Goal: Use online tool/utility: Utilize a website feature to perform a specific function

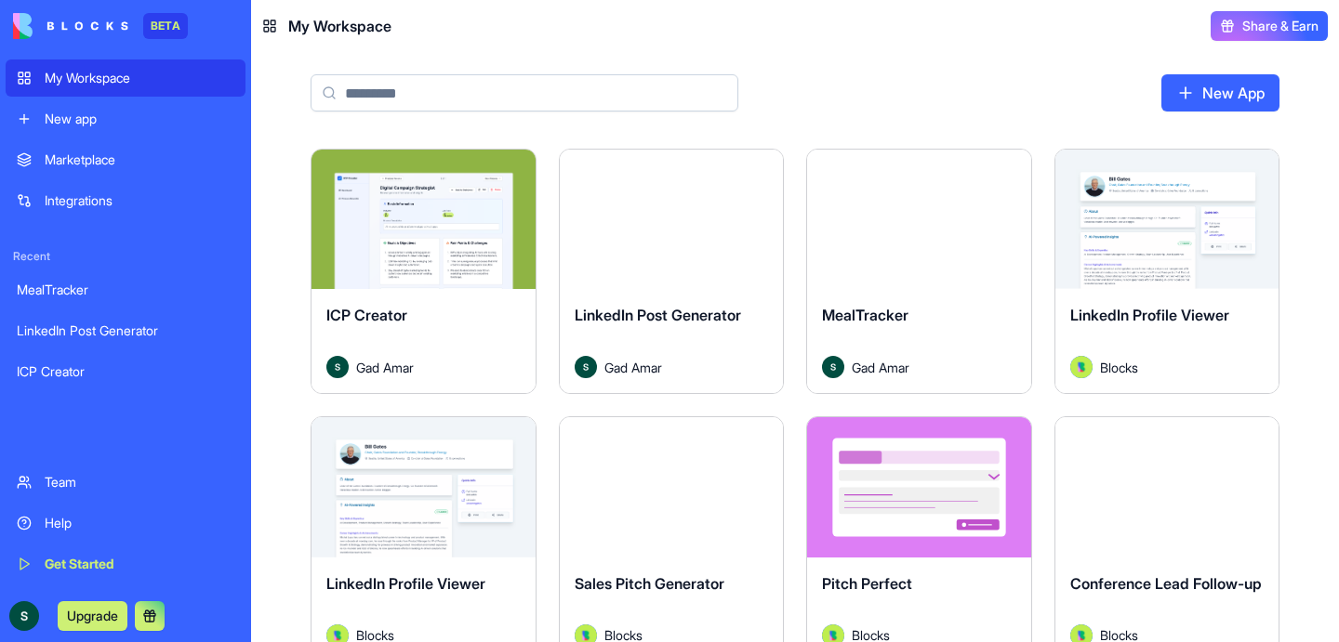
click at [111, 165] on div "Marketplace" at bounding box center [140, 160] width 190 height 19
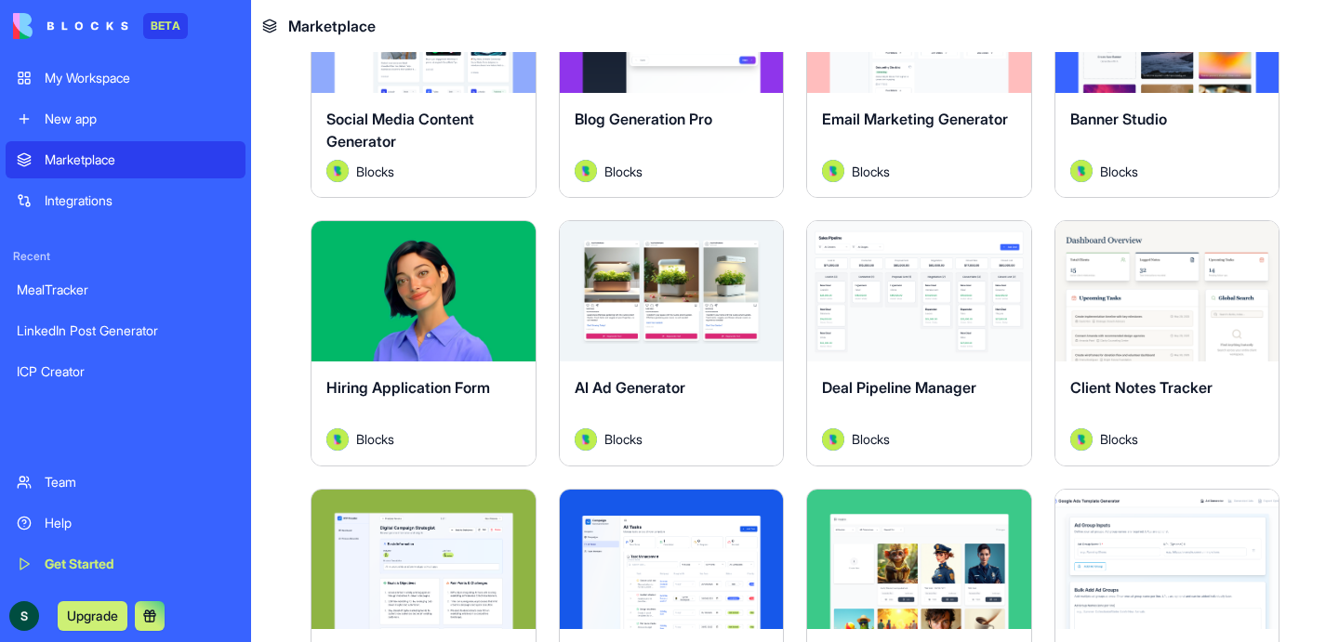
scroll to position [480, 0]
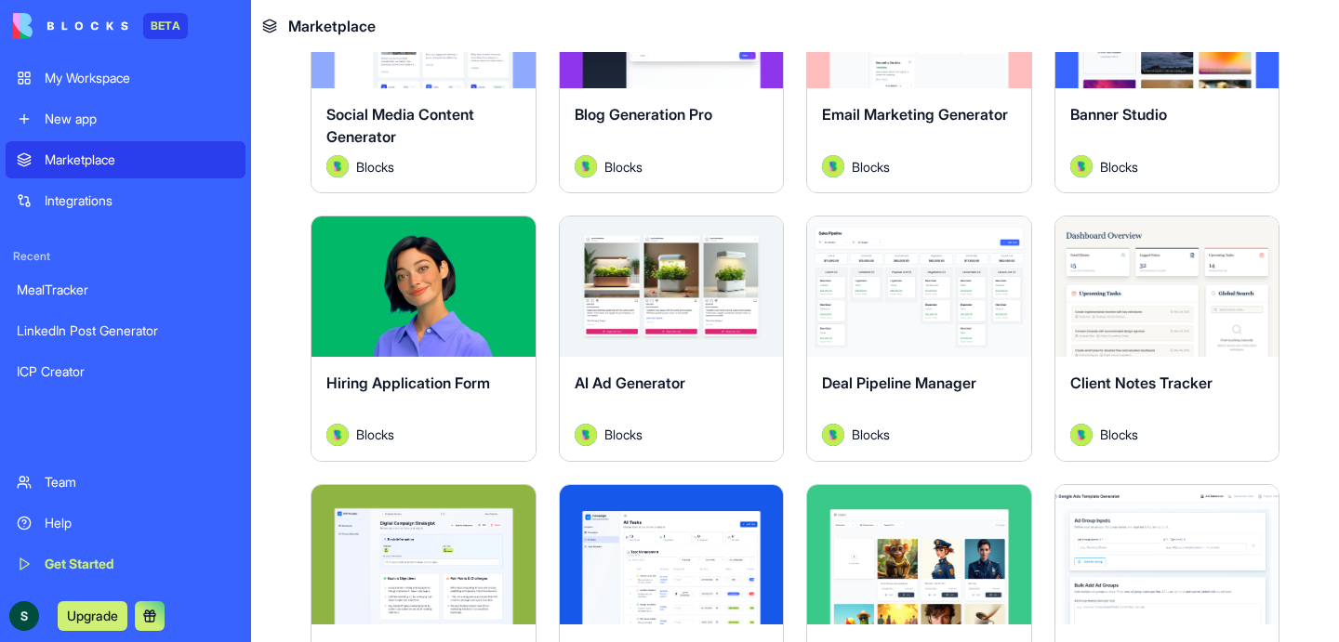
click at [692, 266] on div "Explore" at bounding box center [672, 286] width 224 height 139
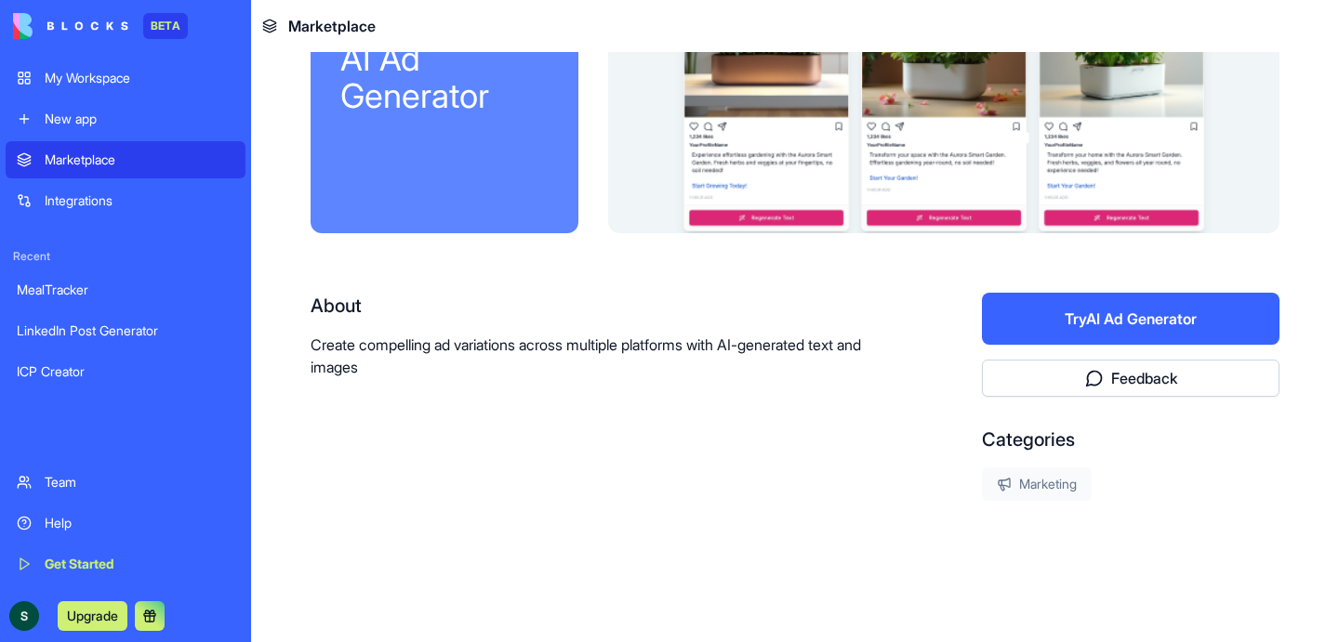
scroll to position [138, 0]
click at [1163, 326] on button "Try AI Ad Generator" at bounding box center [1130, 319] width 297 height 52
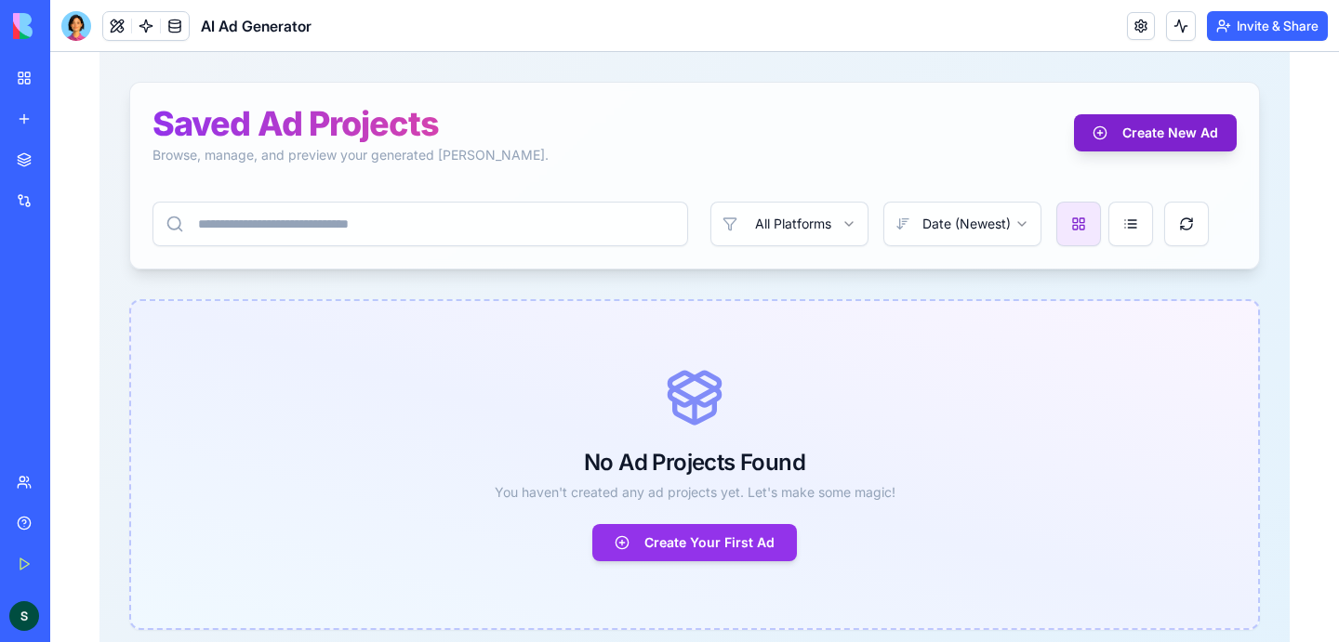
click at [1181, 126] on button "Create New Ad" at bounding box center [1155, 132] width 163 height 37
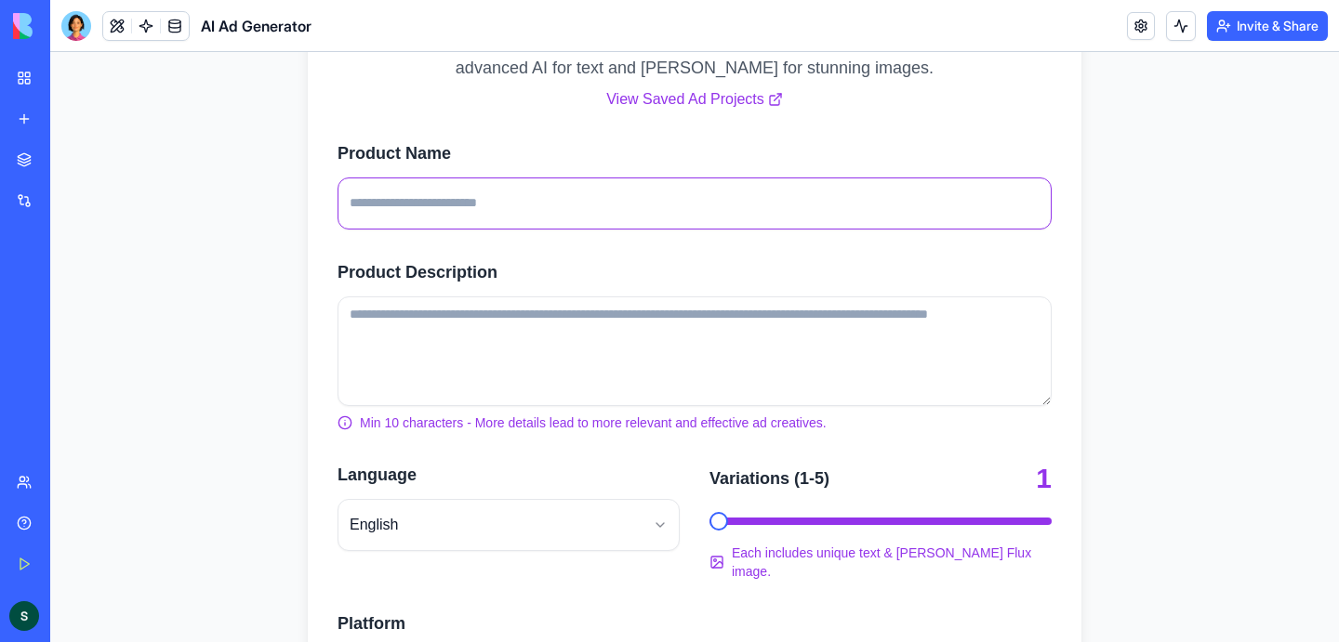
click at [522, 204] on input "Product Name" at bounding box center [694, 204] width 714 height 52
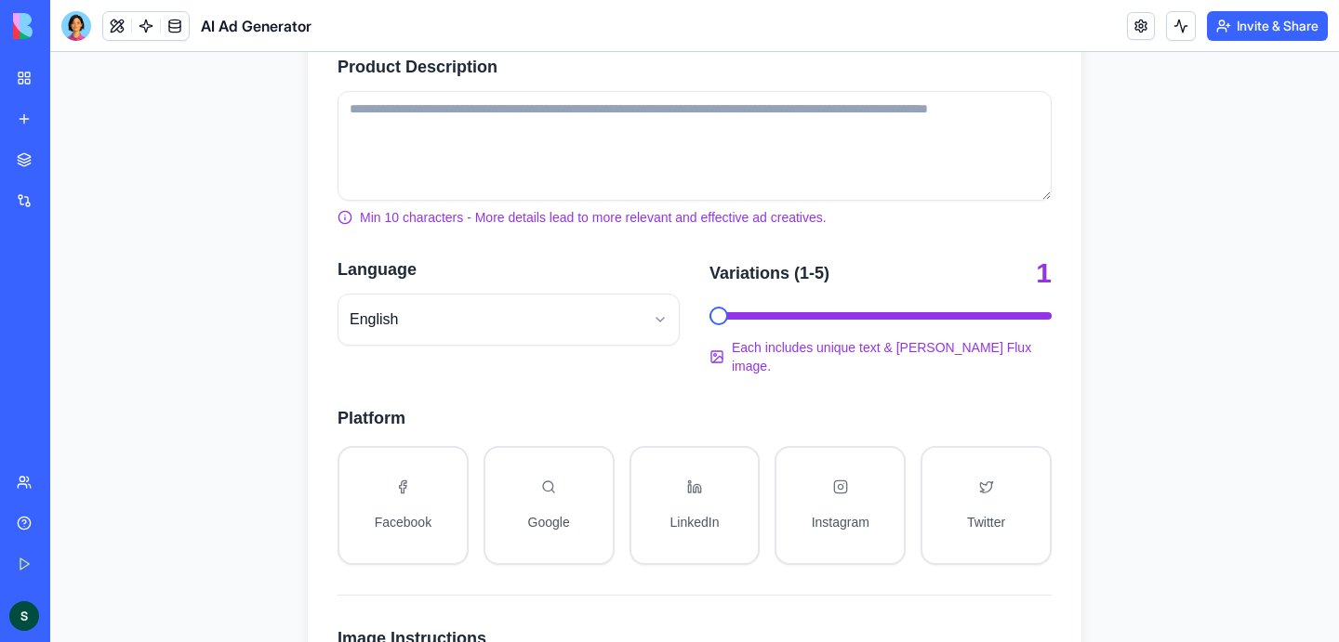
click at [536, 313] on html "**********" at bounding box center [694, 283] width 1288 height 1316
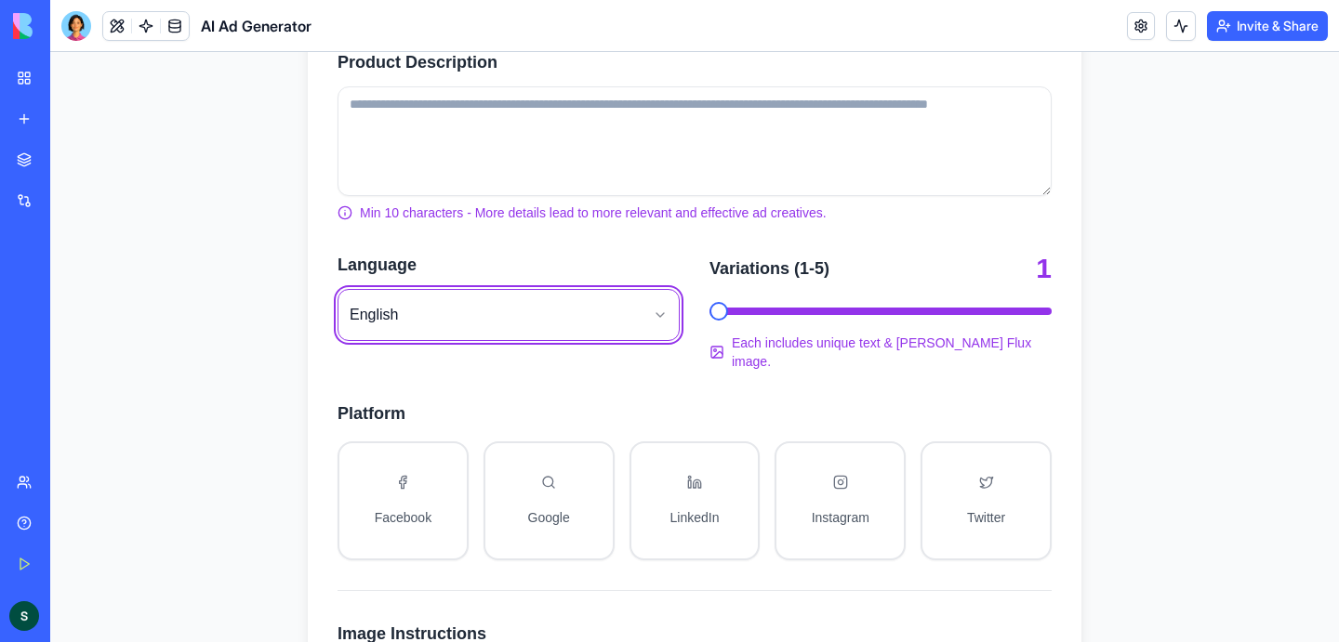
click at [535, 312] on html "**********" at bounding box center [694, 279] width 1288 height 1316
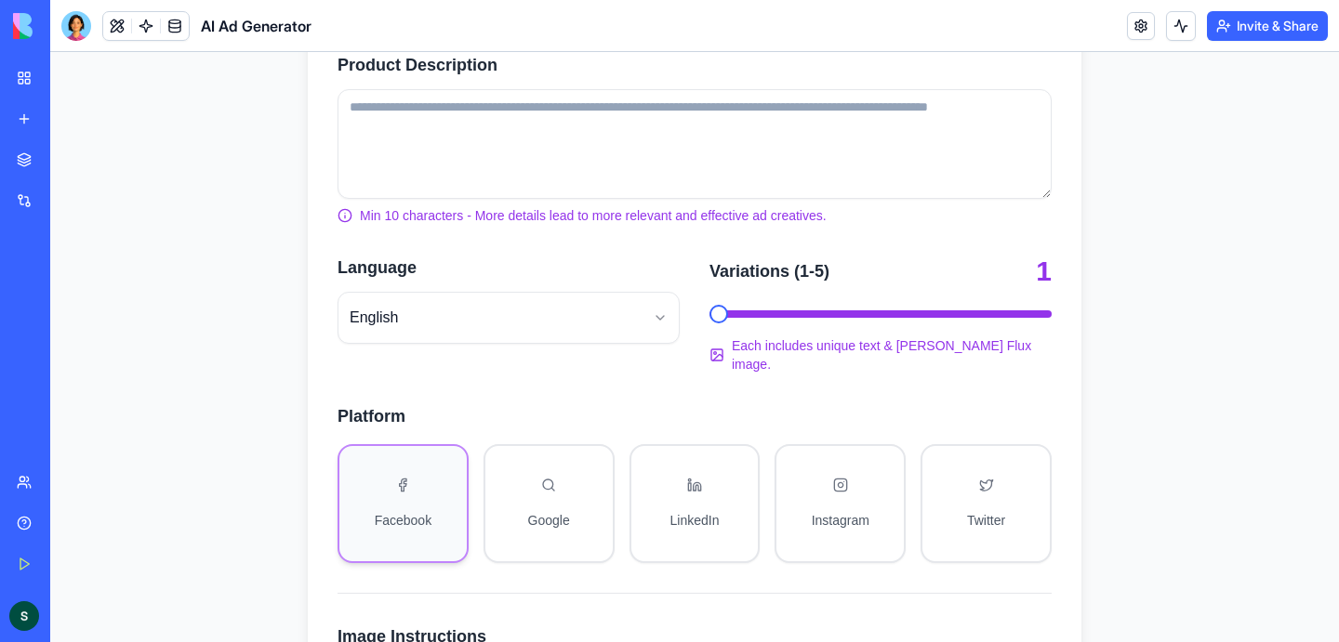
click at [416, 468] on button "Facebook" at bounding box center [402, 503] width 131 height 119
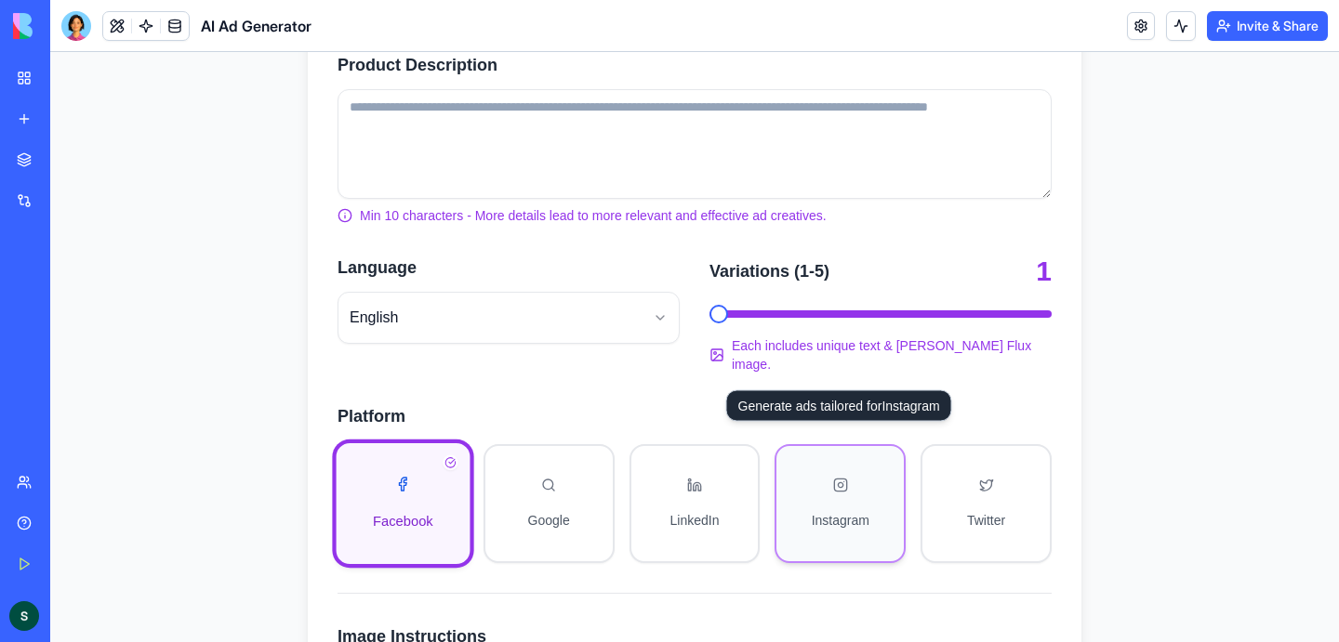
click at [845, 473] on button "Instagram" at bounding box center [839, 503] width 131 height 119
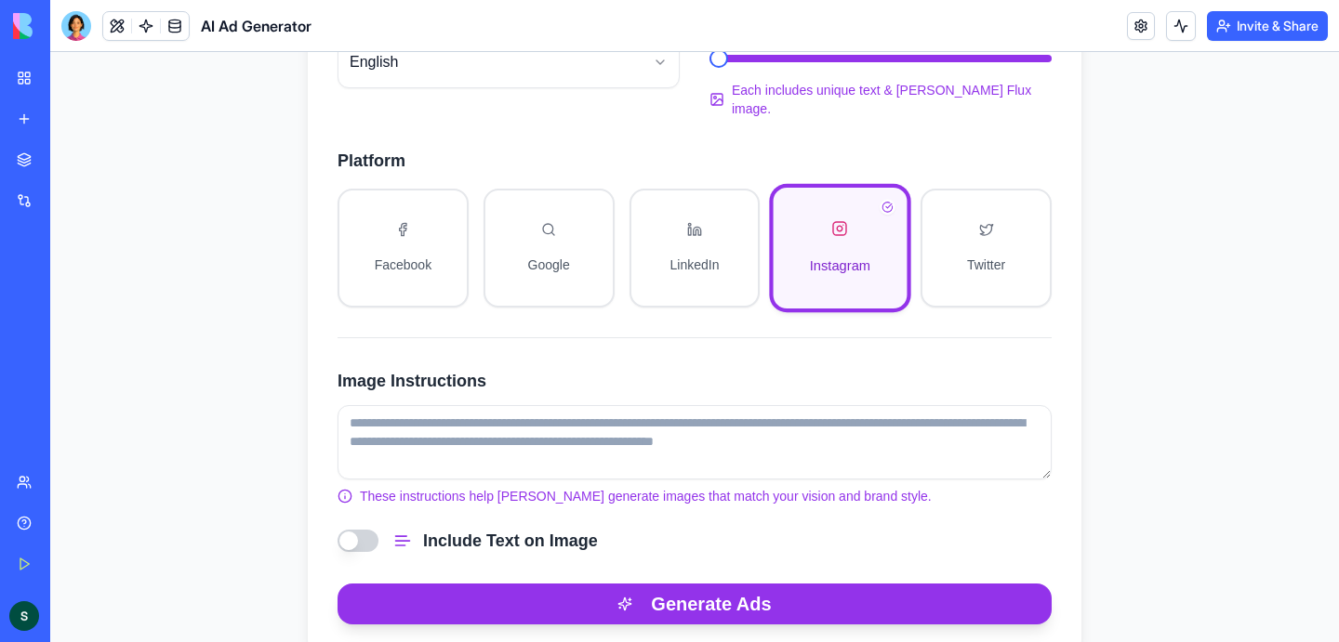
scroll to position [682, 0]
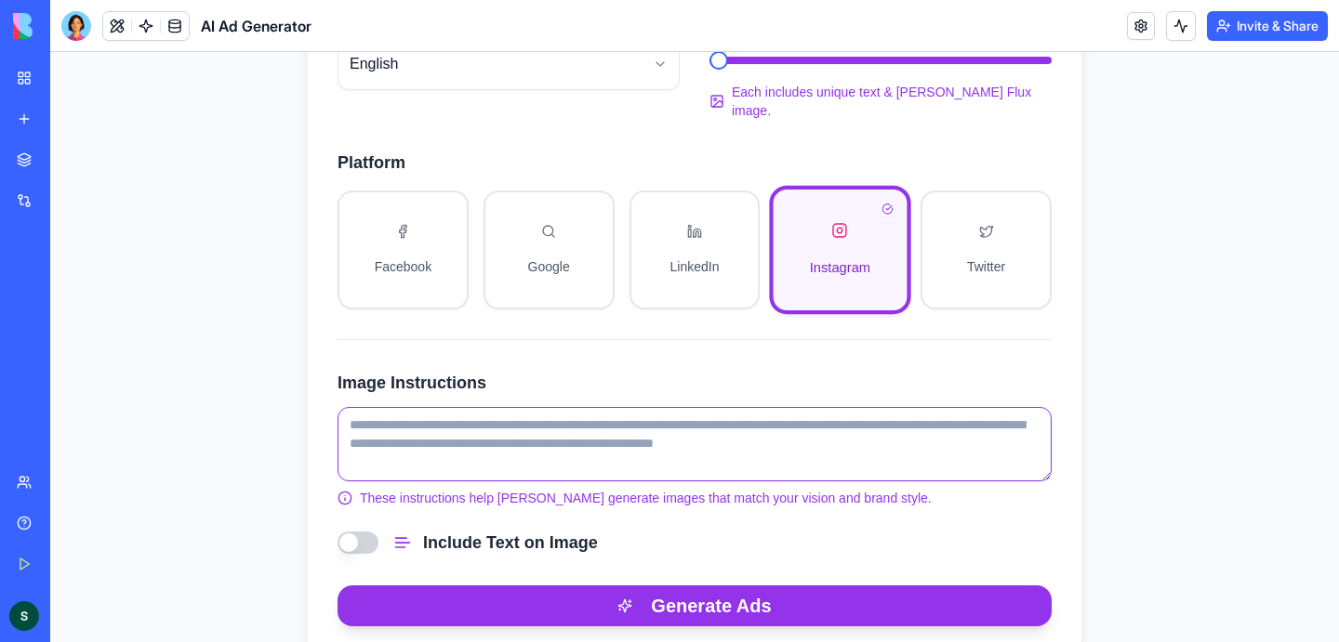
click at [434, 423] on textarea "Image Instructions" at bounding box center [694, 444] width 714 height 74
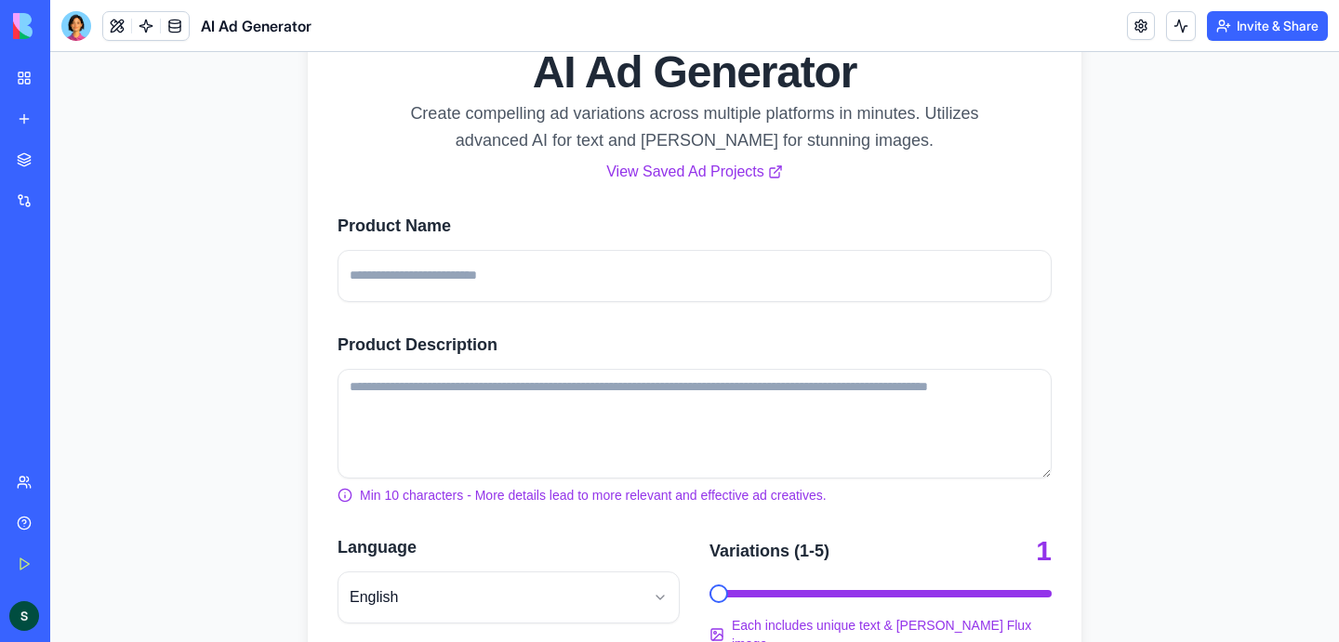
scroll to position [142, 0]
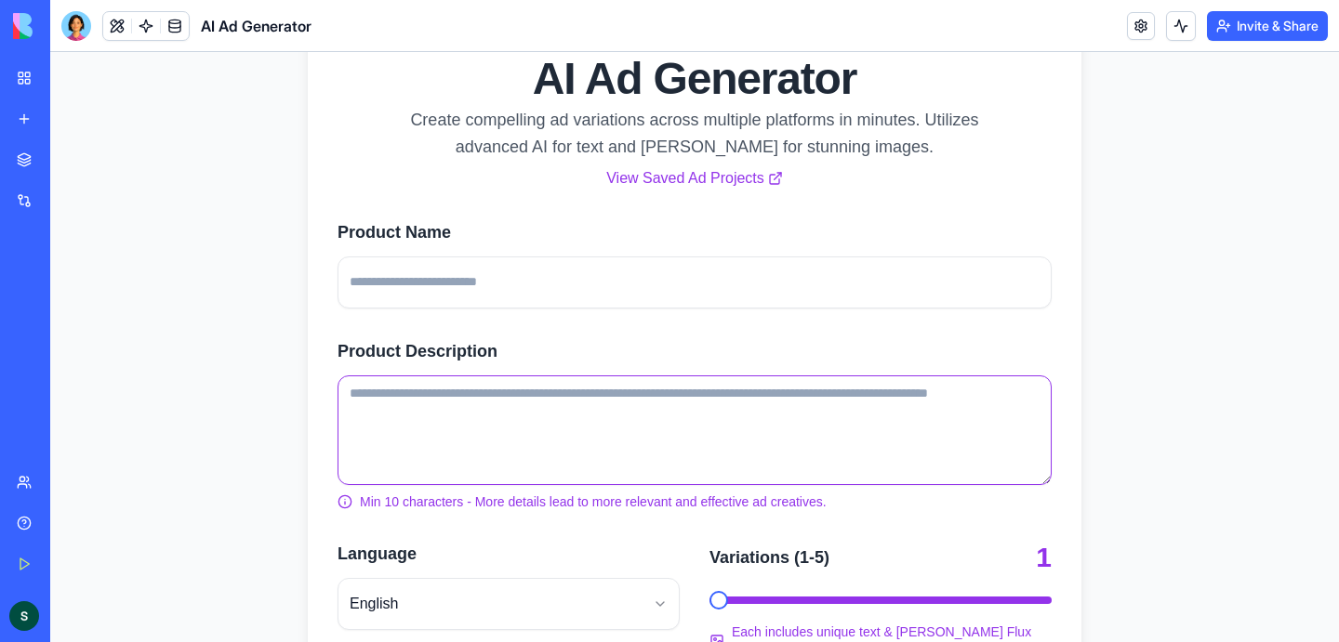
click at [948, 404] on textarea "Product Description" at bounding box center [694, 431] width 714 height 110
paste textarea "**********"
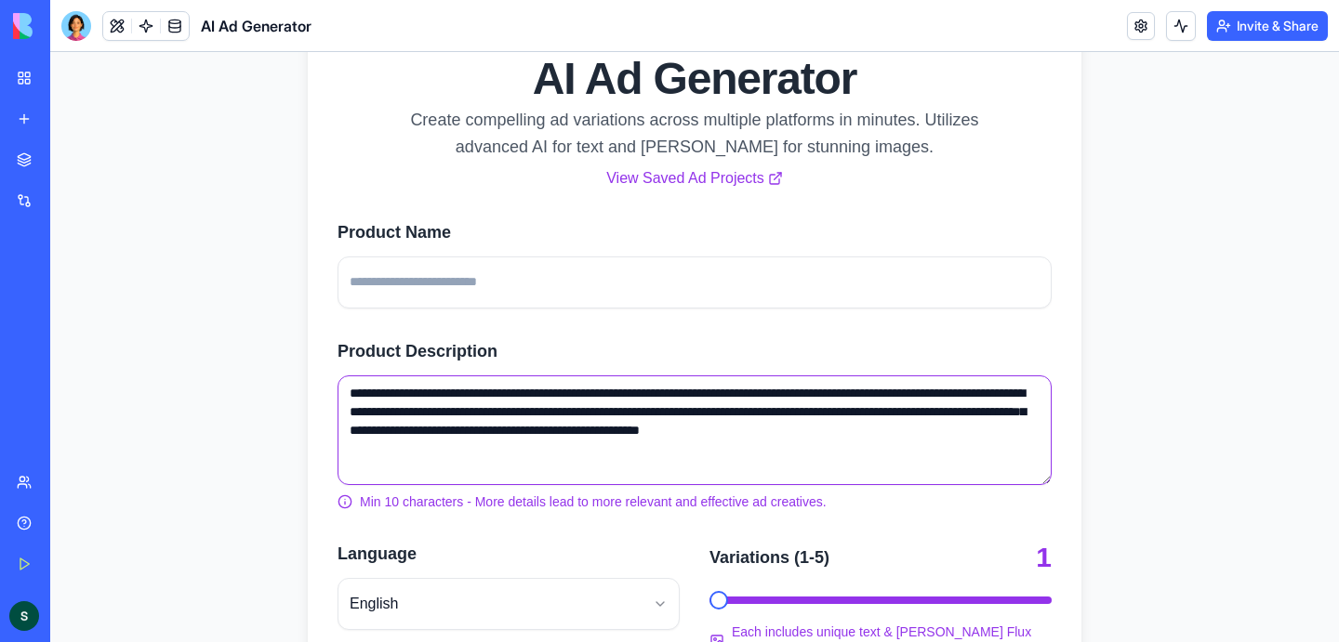
type textarea "**********"
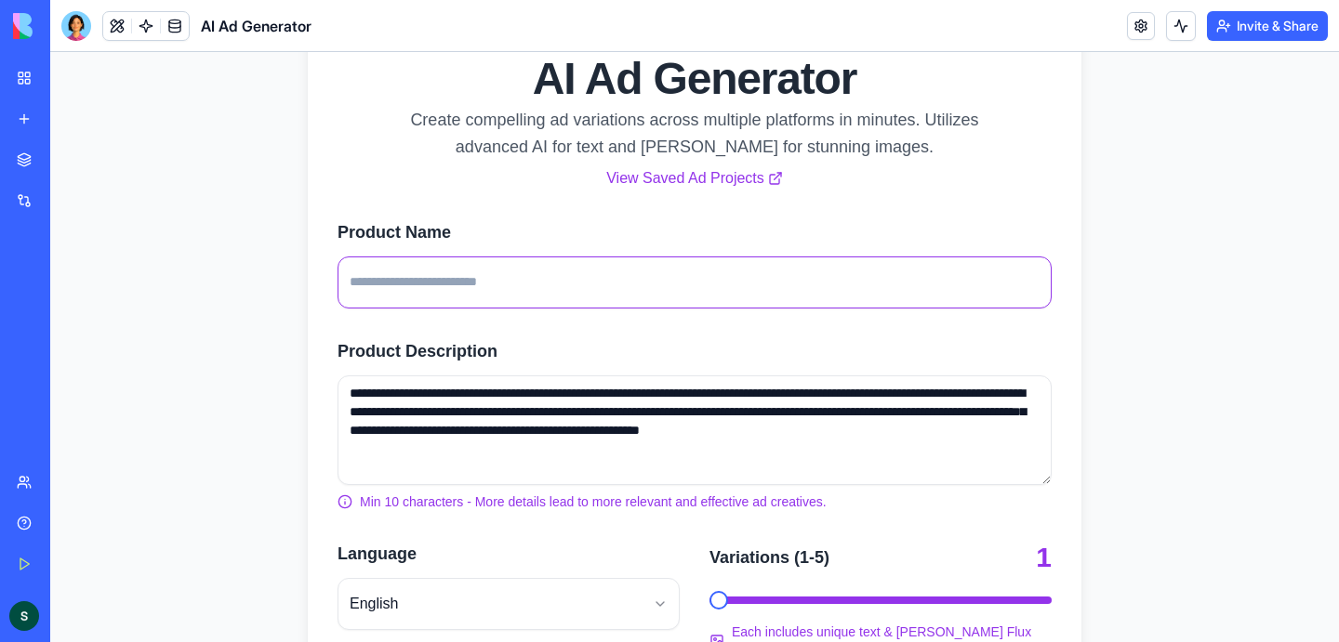
click at [648, 274] on input "Product Name" at bounding box center [694, 283] width 714 height 52
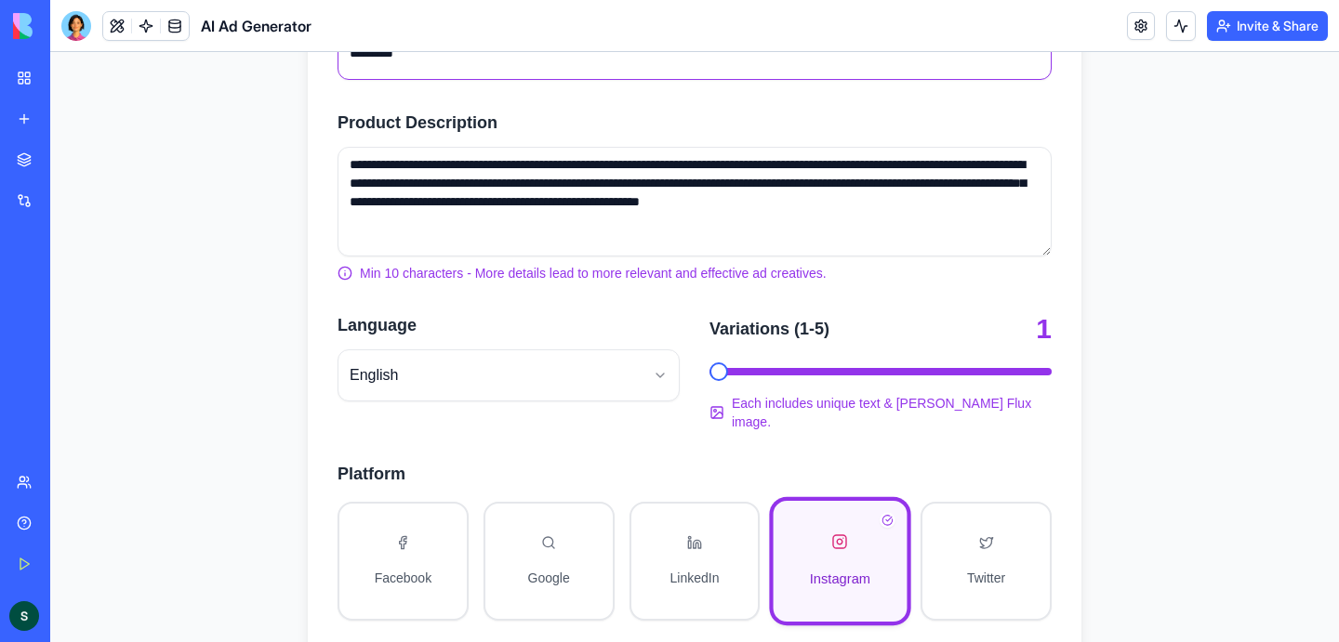
scroll to position [373, 0]
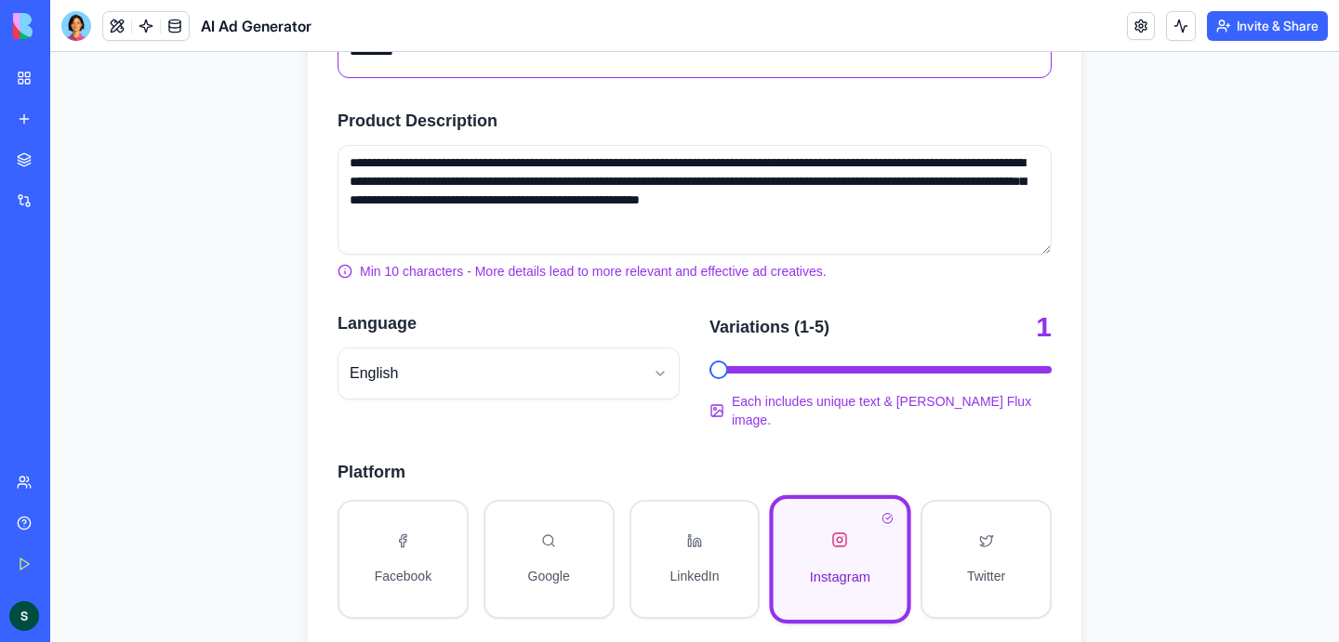
type input "*********"
click at [871, 373] on span "Number of variations: 3" at bounding box center [880, 370] width 19 height 19
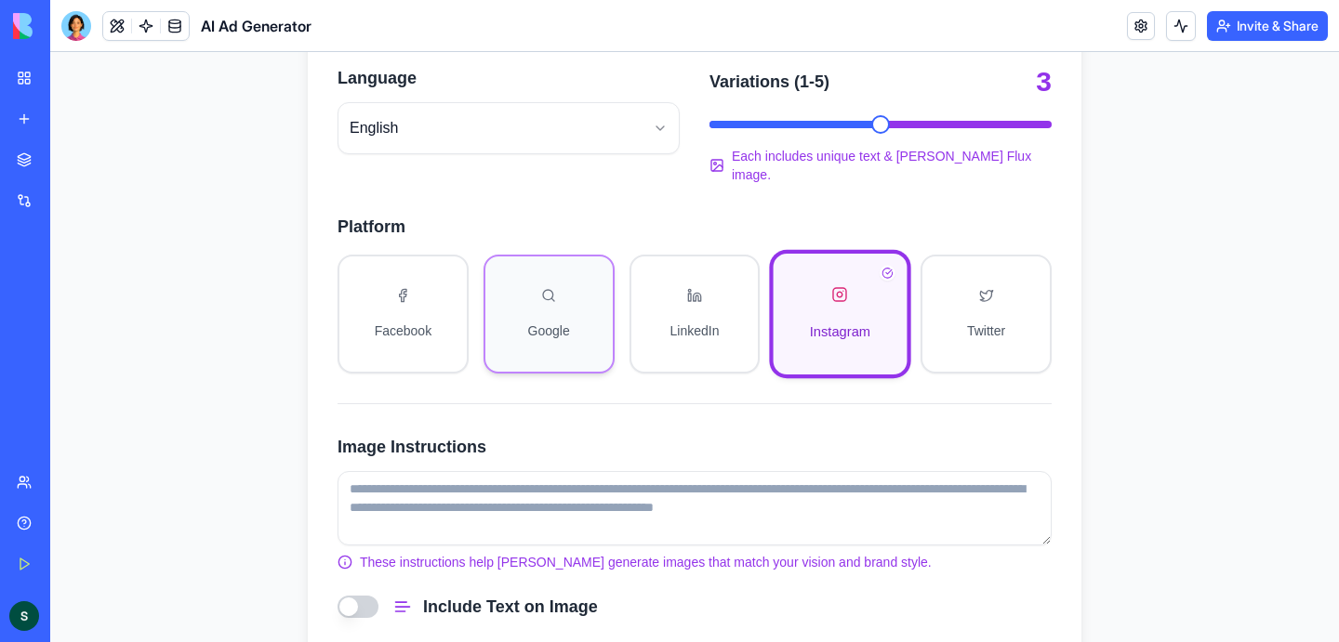
scroll to position [706, 0]
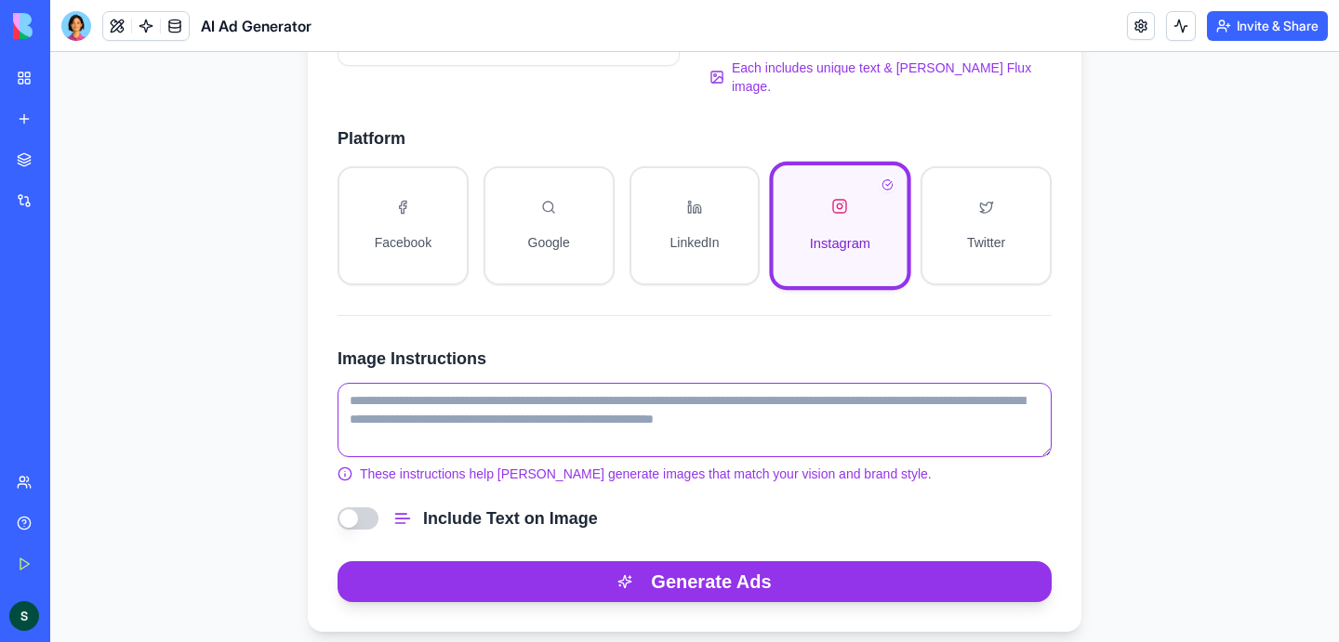
click at [902, 394] on textarea "Image Instructions" at bounding box center [694, 420] width 714 height 74
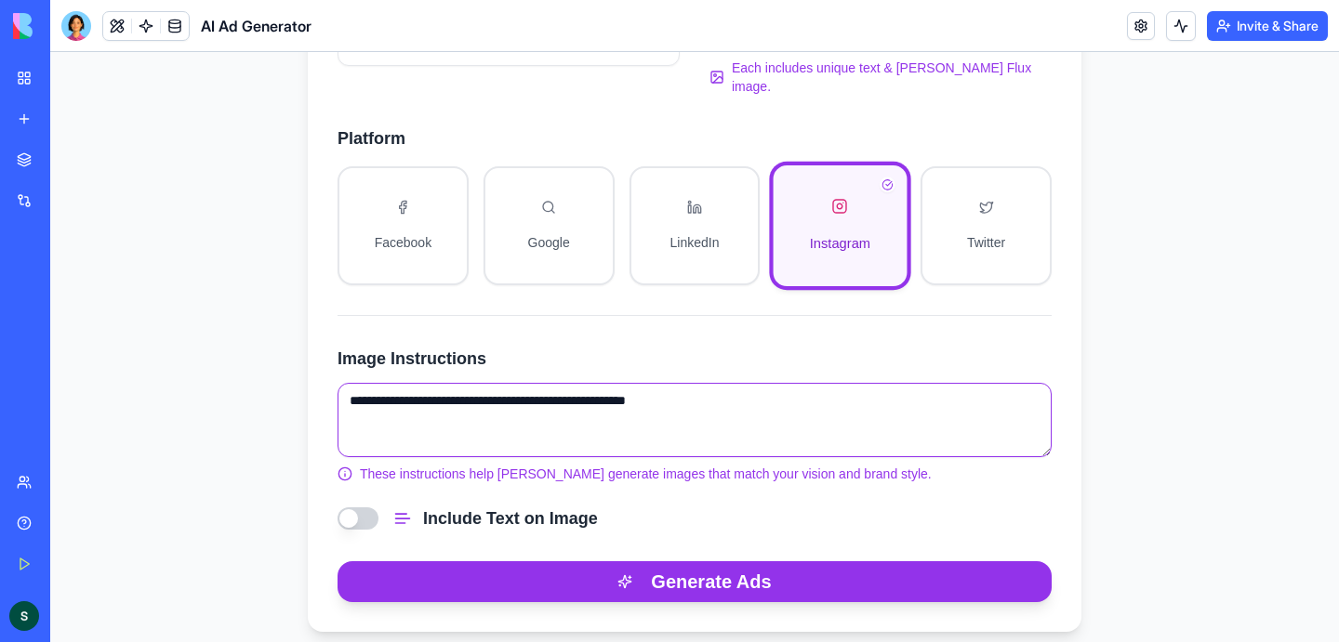
click at [569, 383] on textarea "**********" at bounding box center [694, 420] width 714 height 74
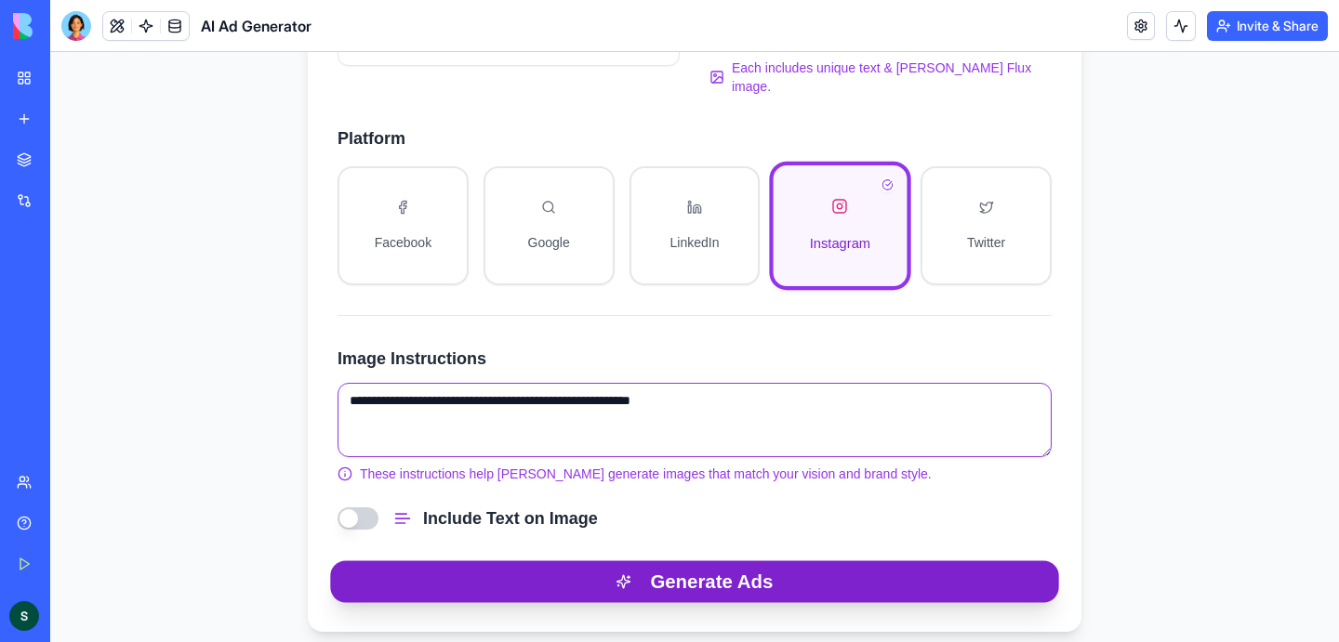
type textarea "**********"
click at [727, 561] on button "Generate Ads" at bounding box center [694, 582] width 728 height 42
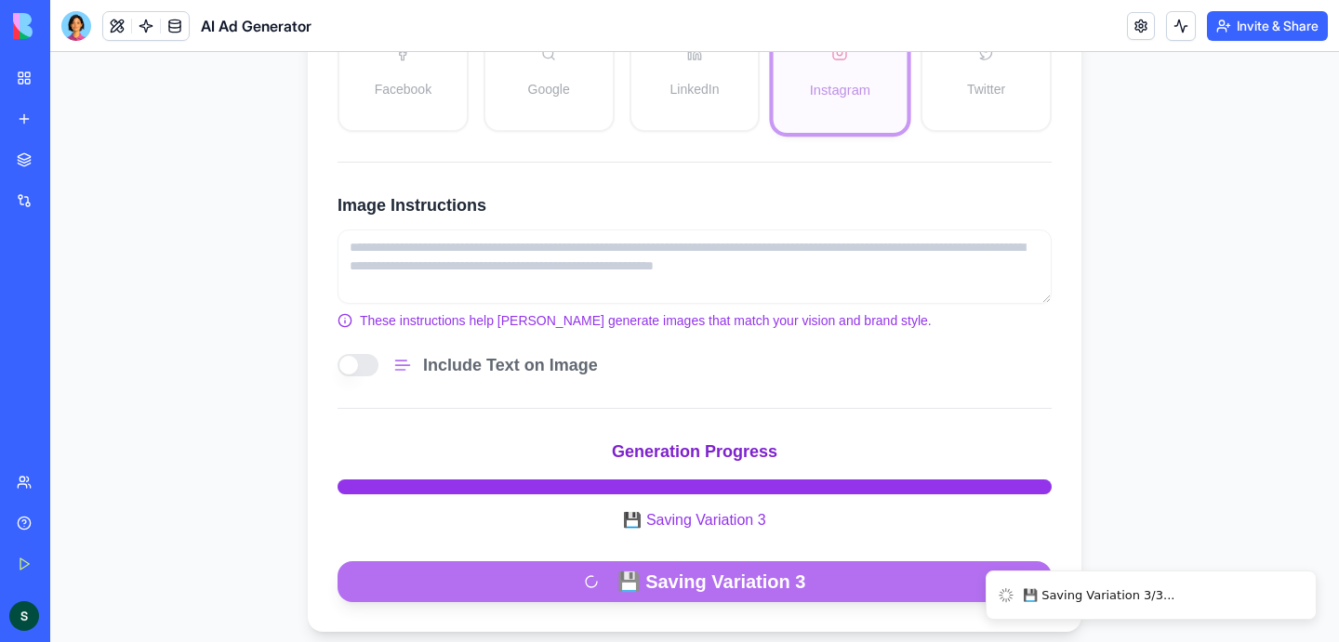
scroll to position [161, 0]
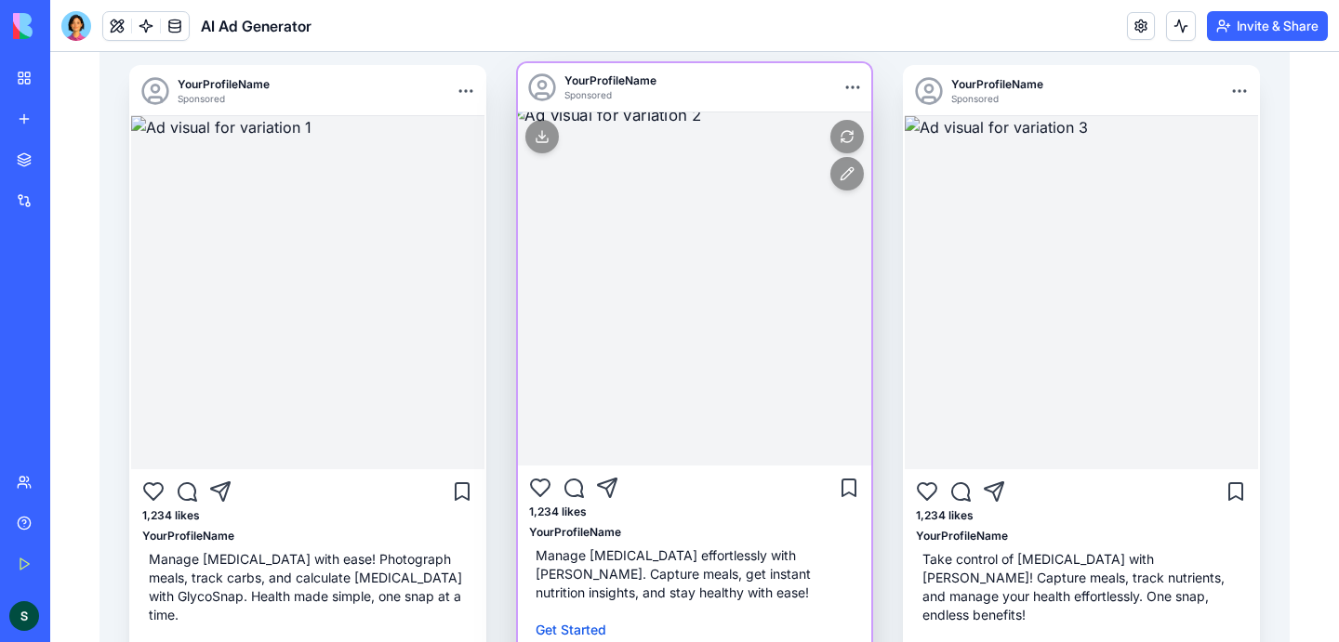
scroll to position [454, 0]
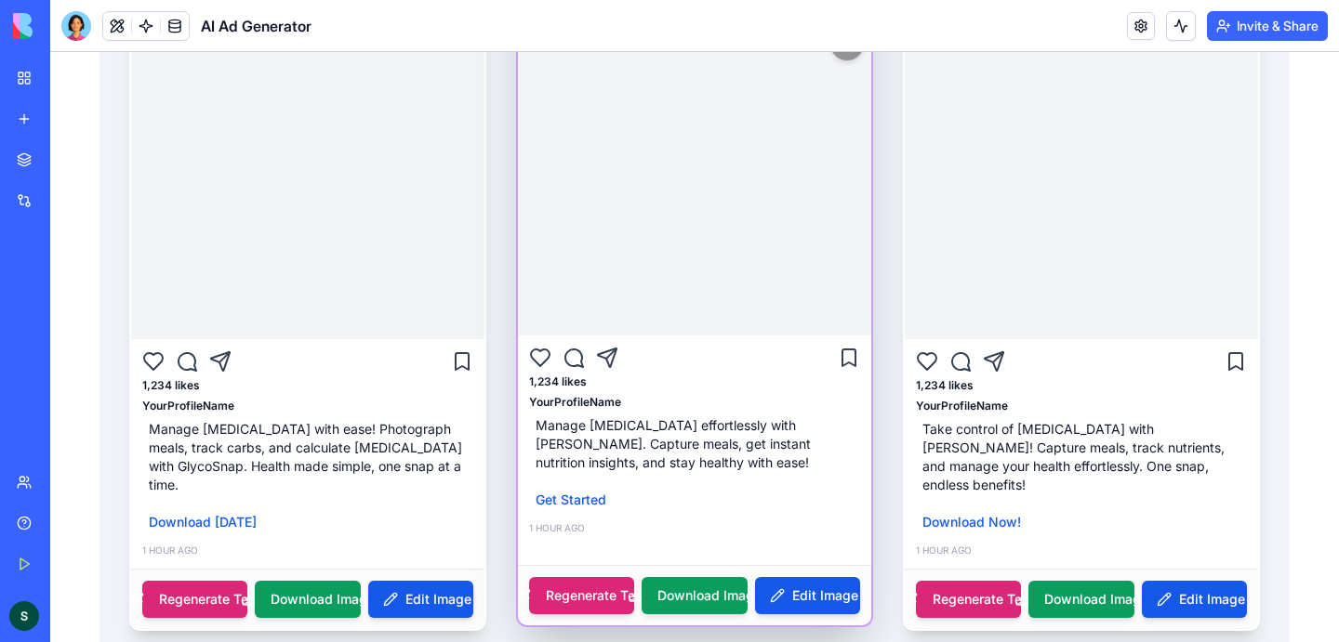
click at [713, 234] on img at bounding box center [694, 159] width 371 height 371
click at [771, 502] on div "Get Started" at bounding box center [694, 500] width 331 height 32
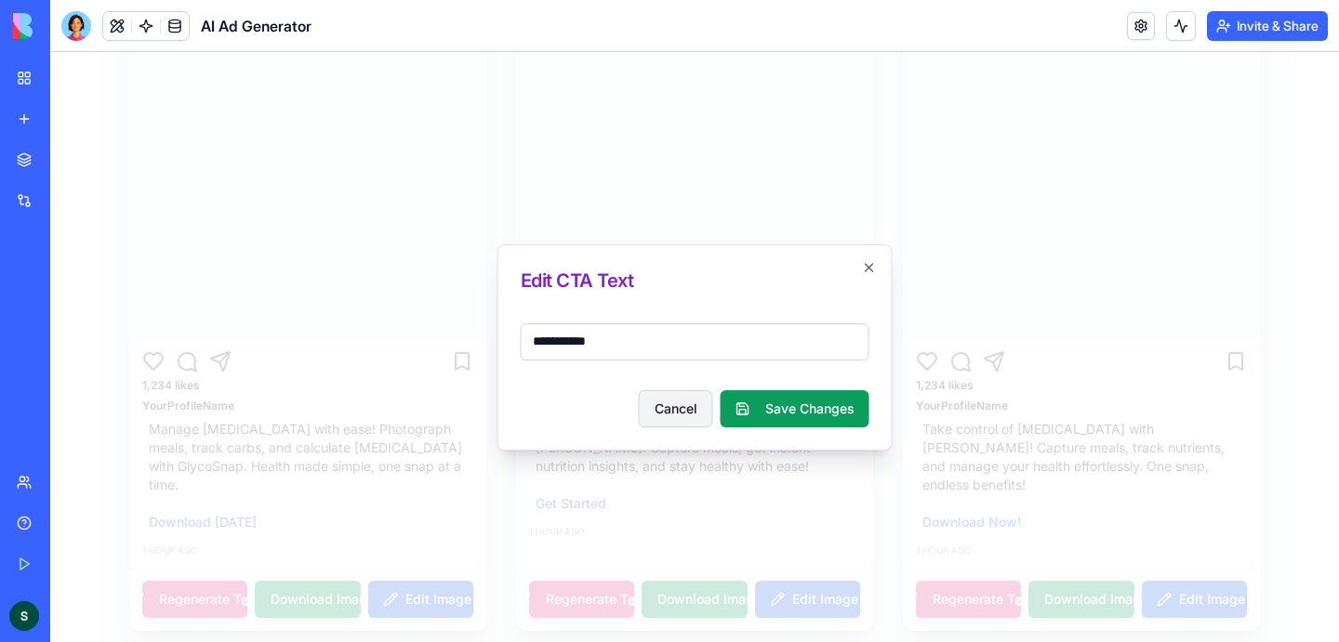
click at [706, 410] on button "Cancel" at bounding box center [676, 408] width 74 height 37
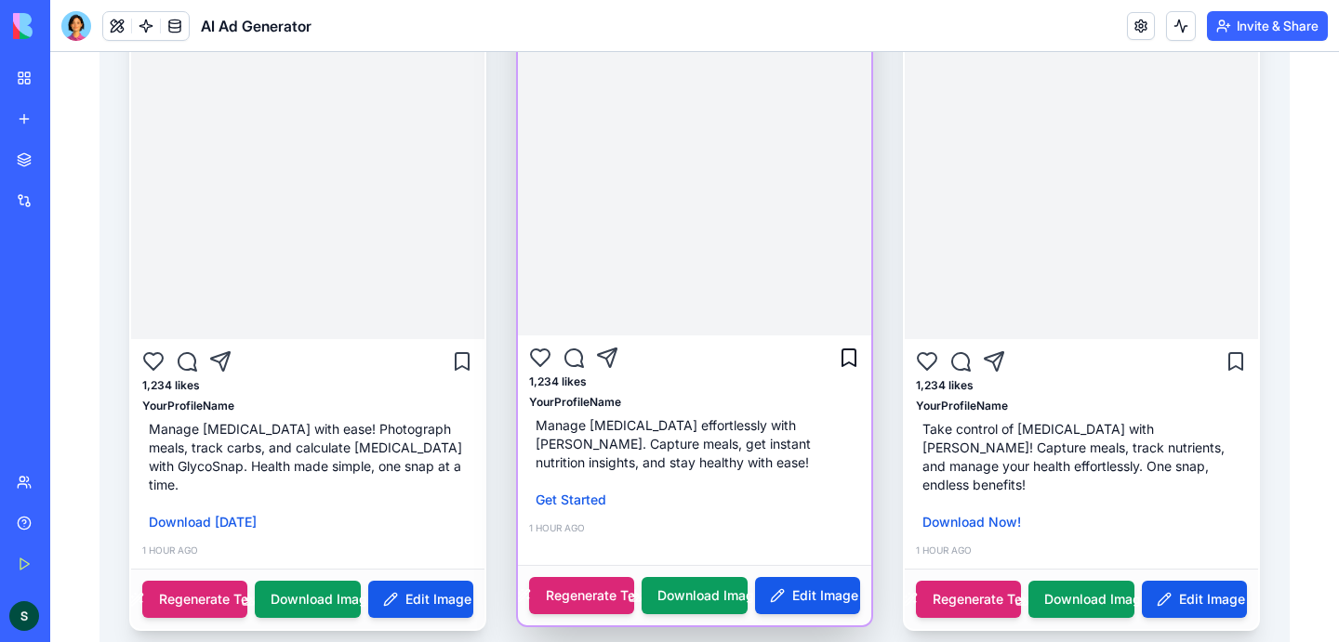
click at [851, 362] on icon at bounding box center [849, 358] width 22 height 22
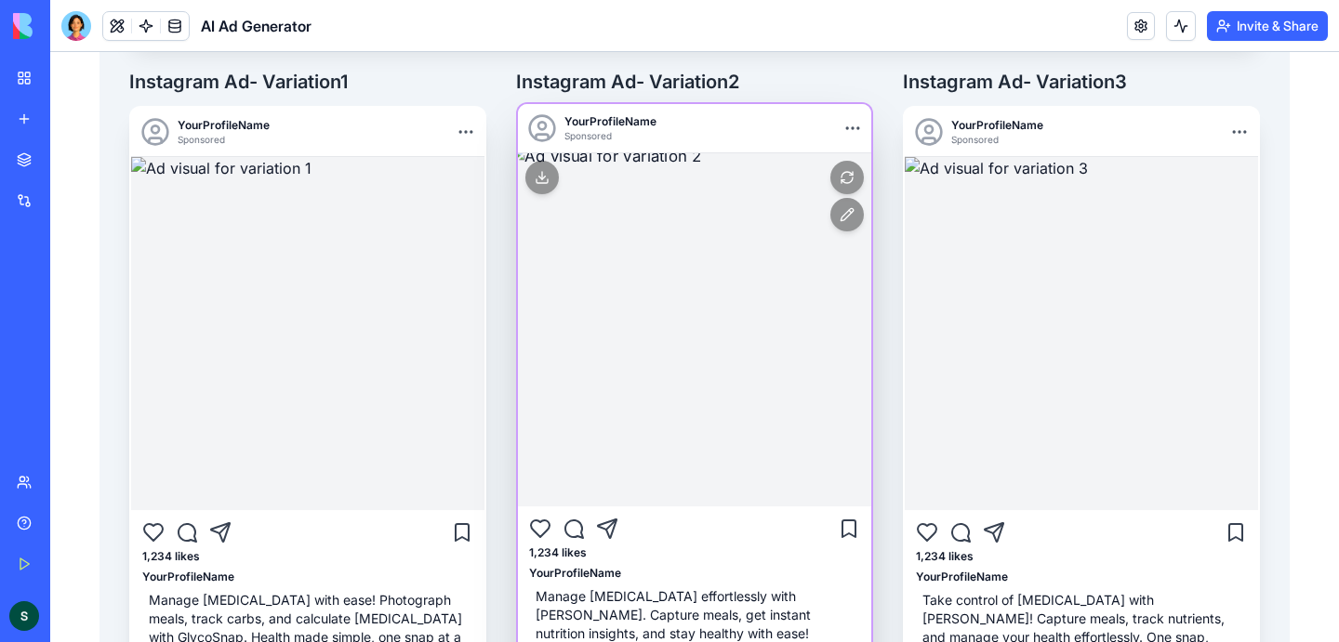
scroll to position [280, 0]
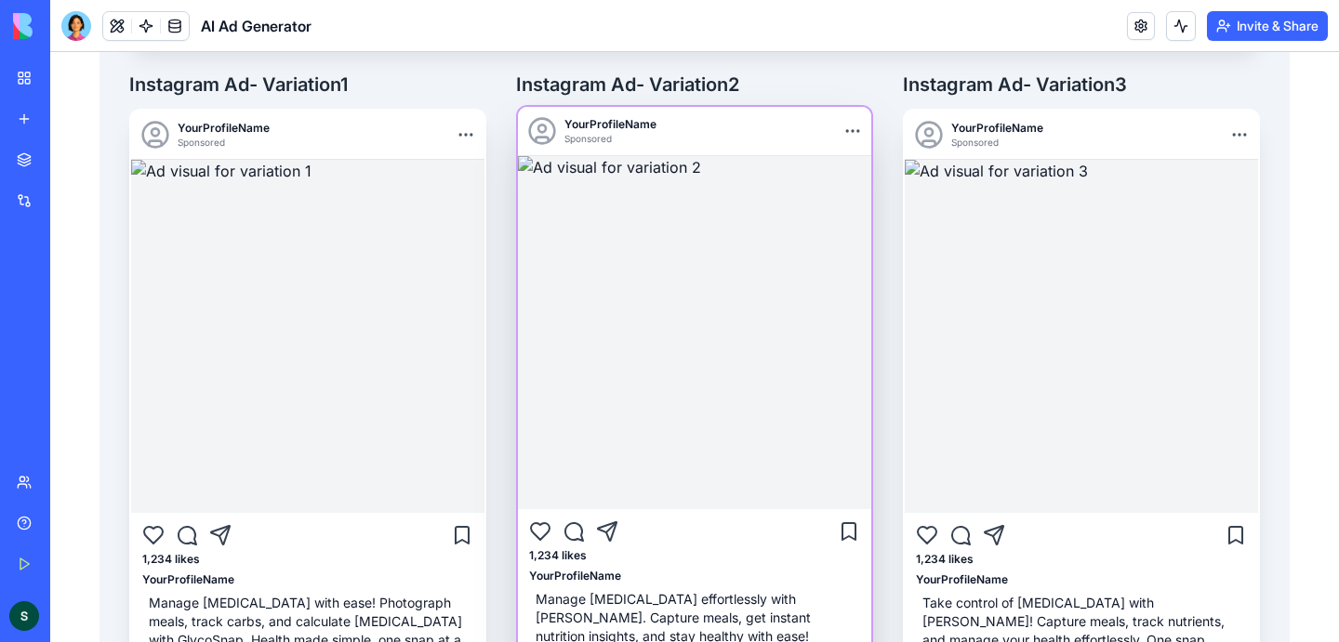
click at [635, 131] on p "YourProfileName" at bounding box center [610, 124] width 92 height 15
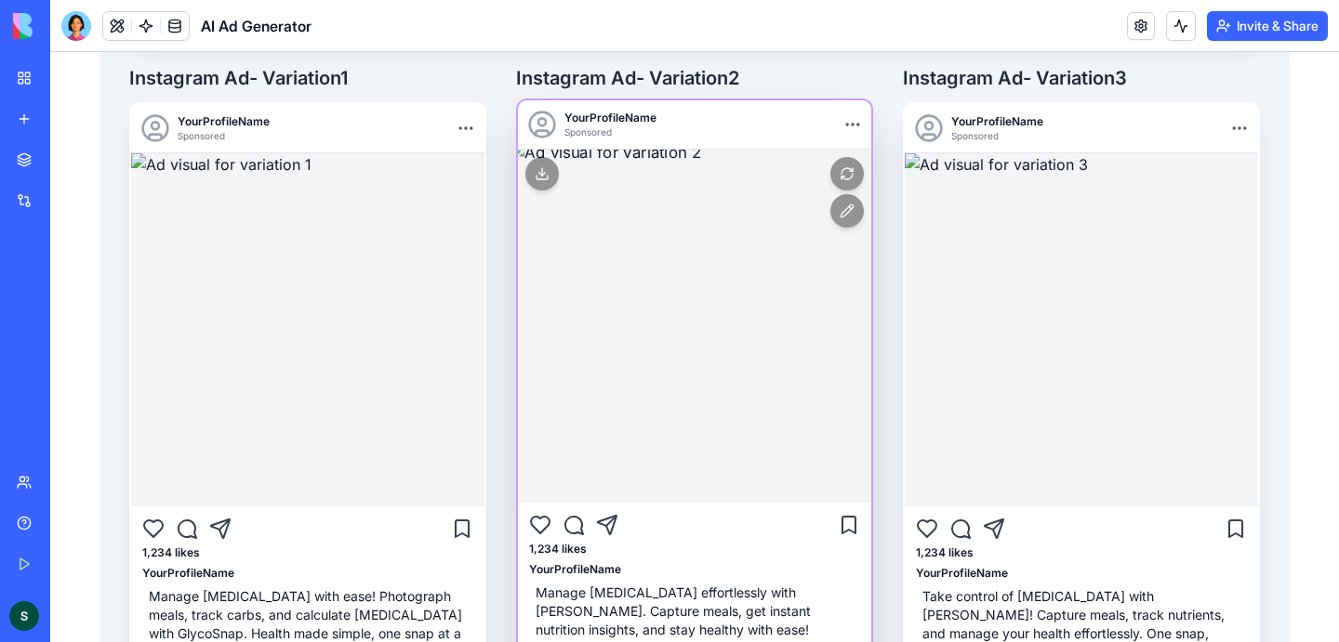
scroll to position [454, 0]
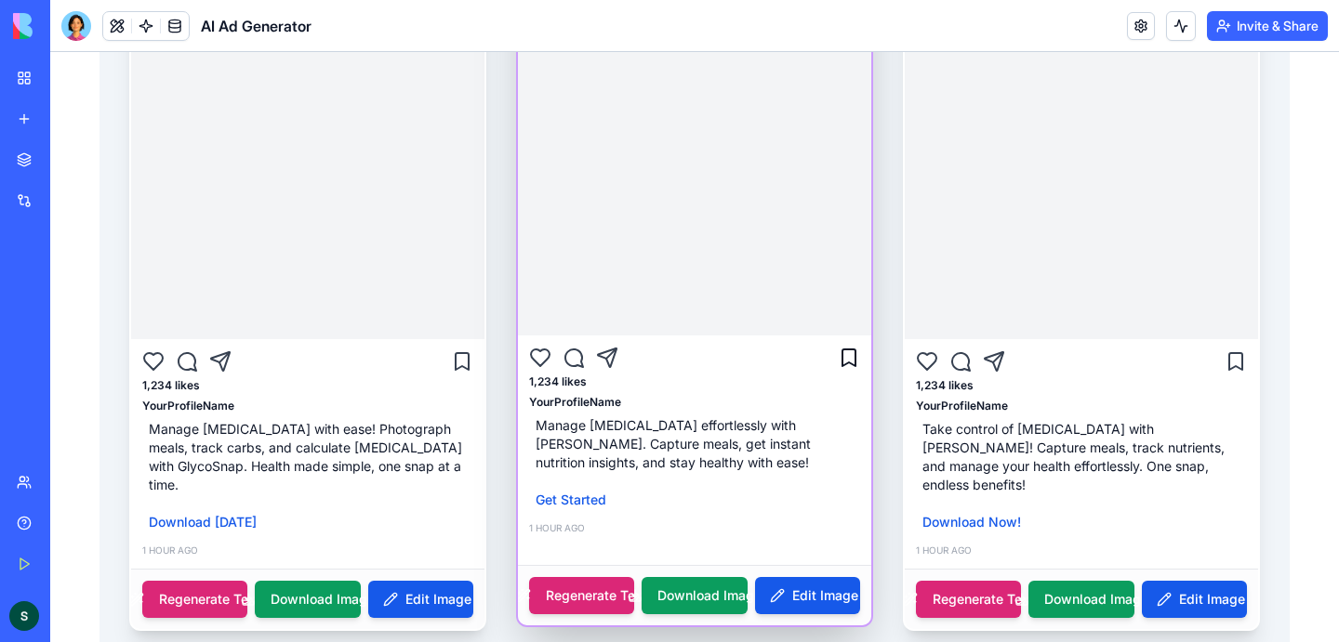
click at [853, 358] on icon at bounding box center [849, 358] width 22 height 22
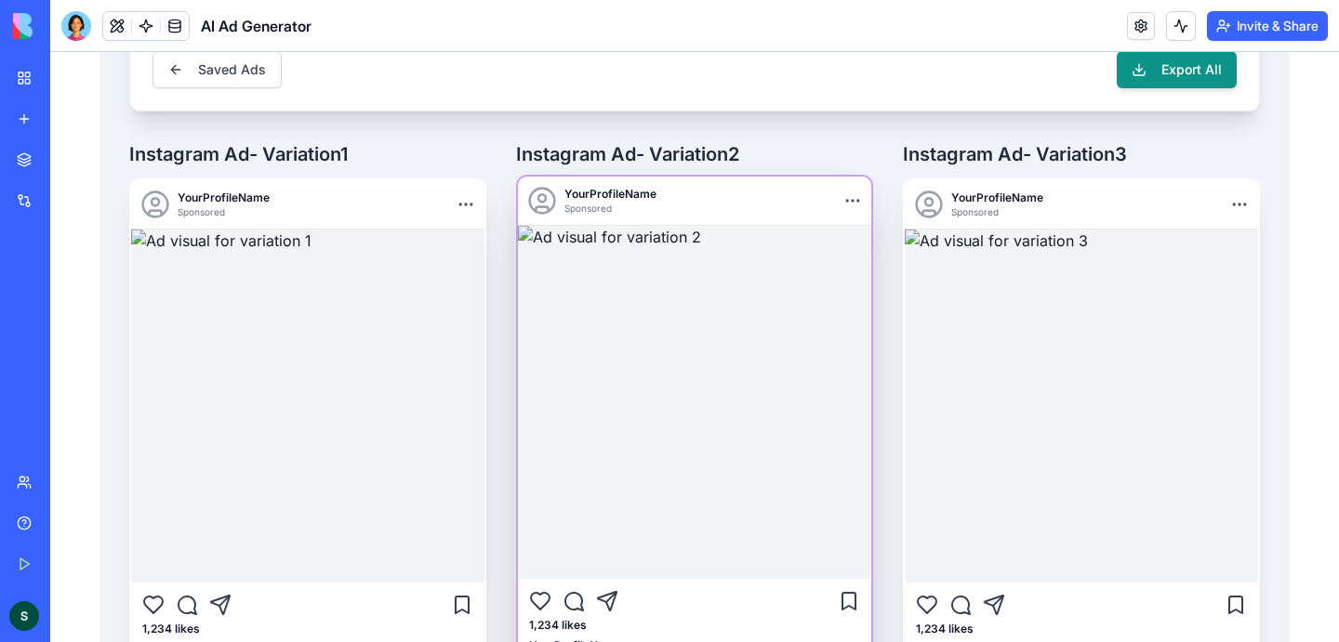
scroll to position [198, 0]
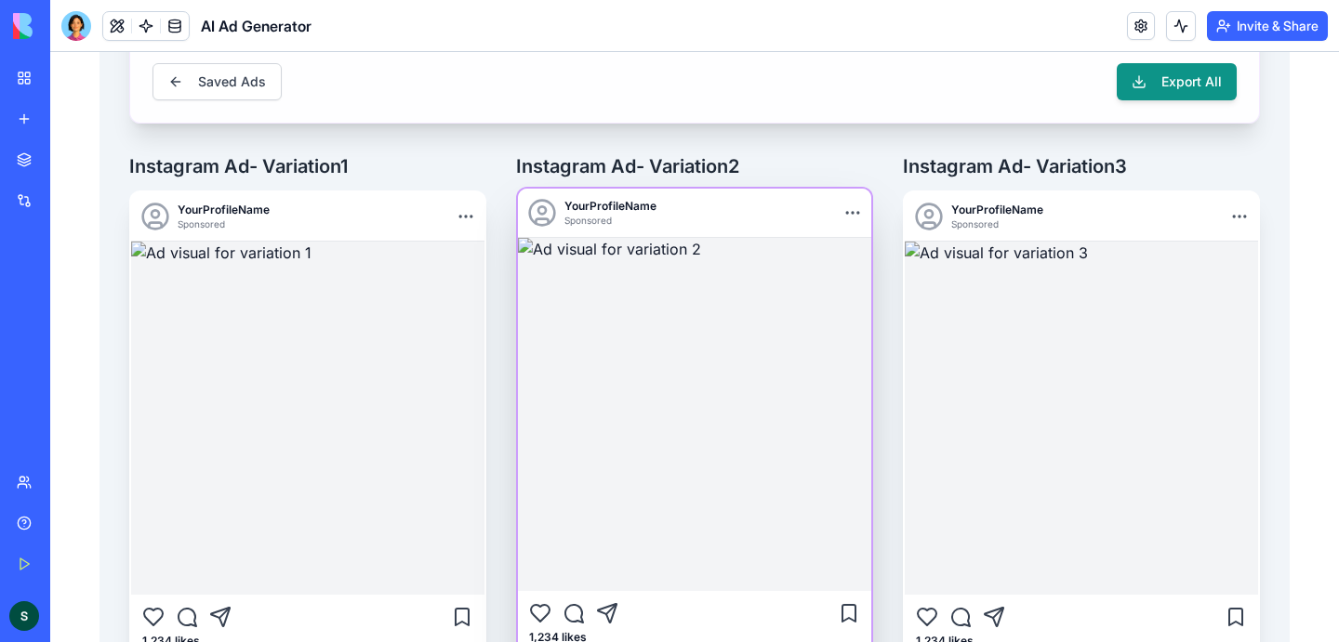
click at [707, 389] on img at bounding box center [694, 414] width 353 height 353
click at [683, 388] on img at bounding box center [694, 415] width 371 height 371
click at [850, 297] on button "Edit Image" at bounding box center [846, 299] width 33 height 33
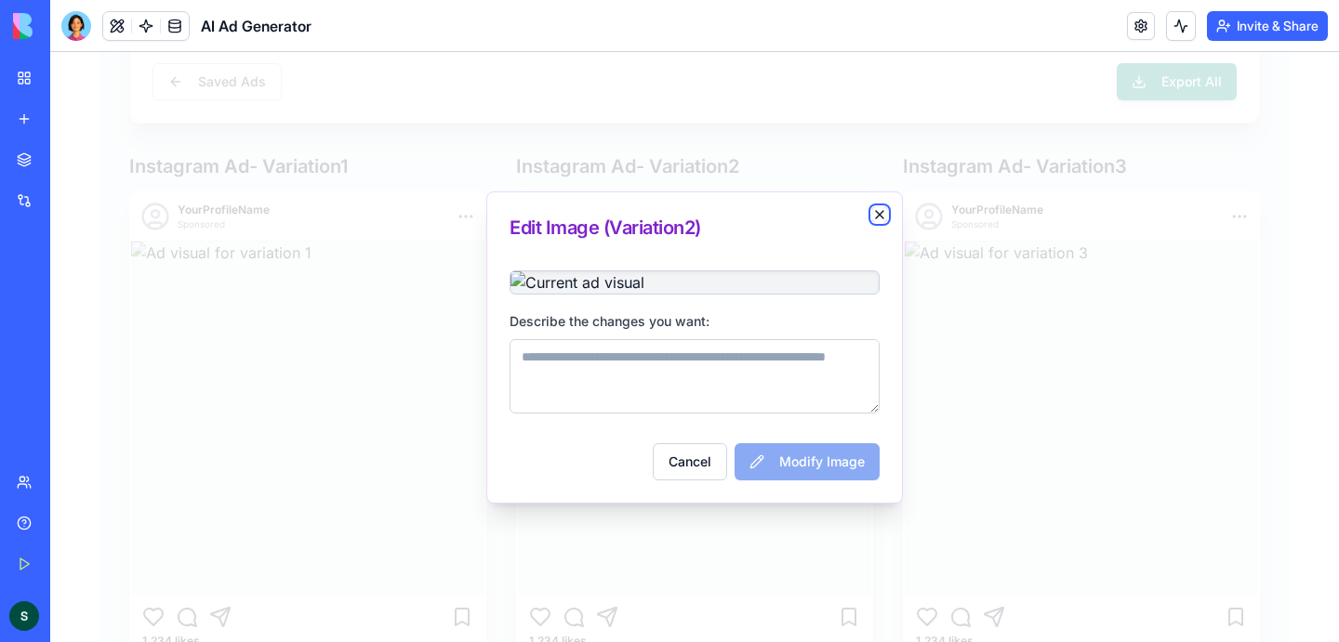
click at [875, 207] on icon "button" at bounding box center [879, 214] width 15 height 15
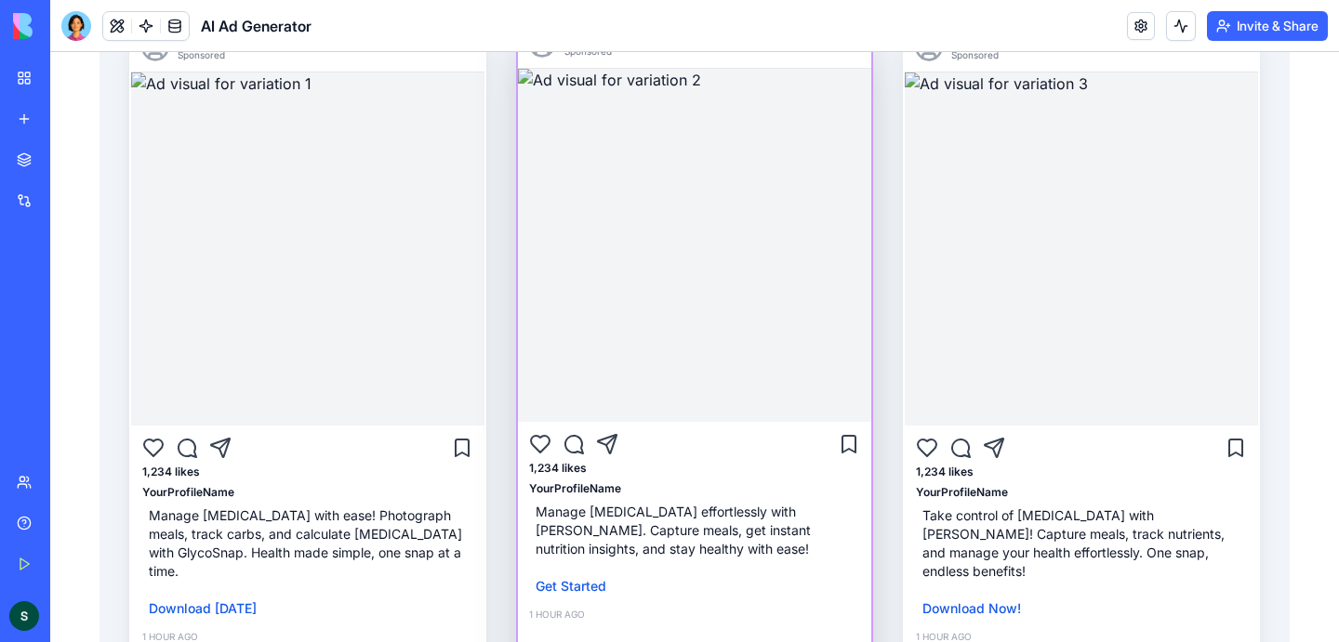
scroll to position [369, 0]
